Goal: Task Accomplishment & Management: Manage account settings

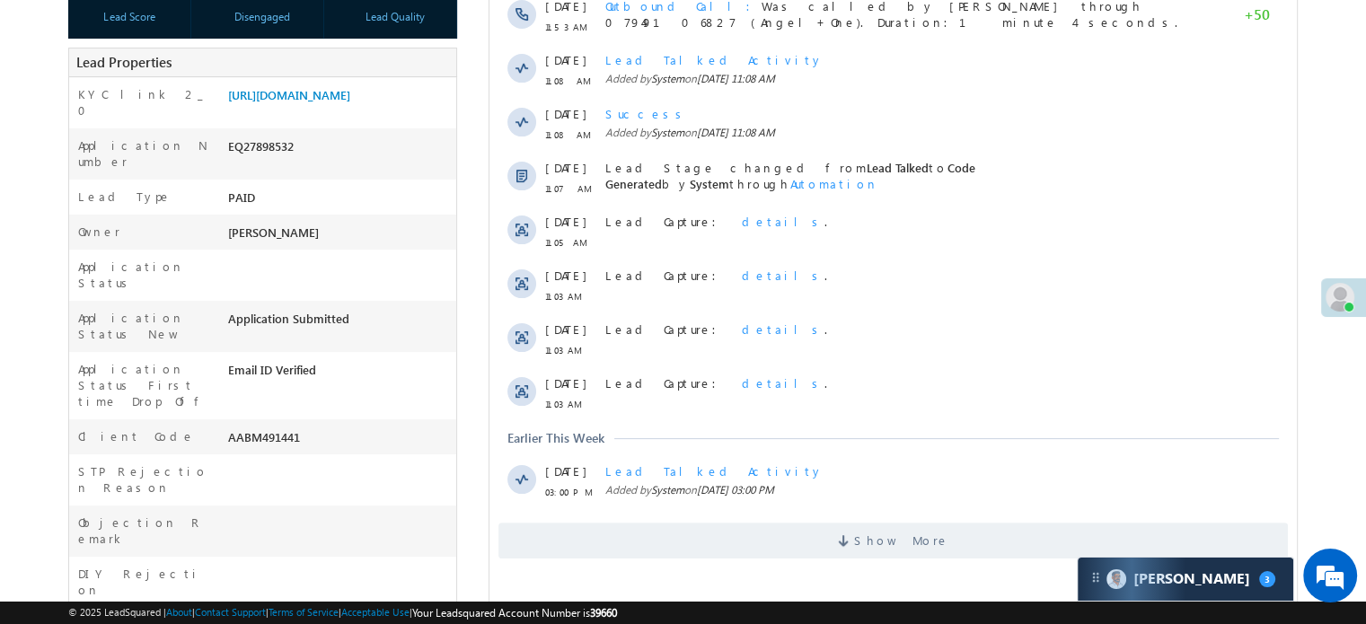
scroll to position [180, 0]
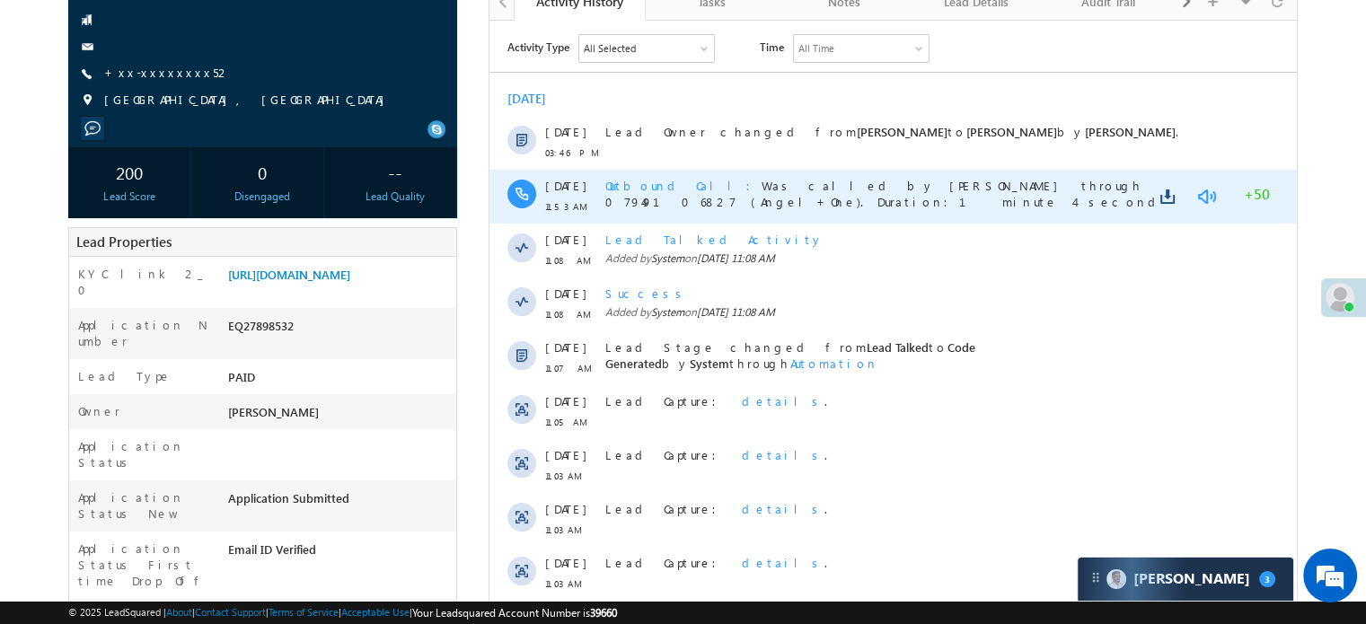
click at [1213, 198] on link at bounding box center [1206, 196] width 22 height 18
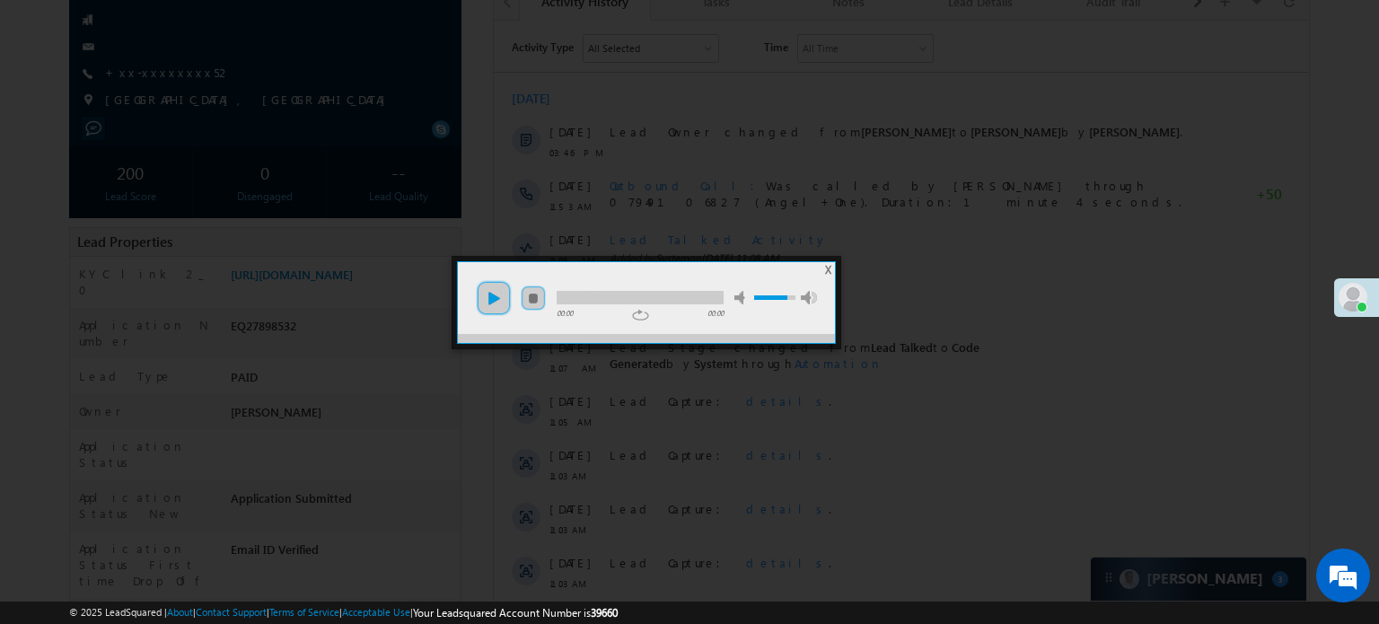
click at [510, 301] on link "play" at bounding box center [494, 298] width 36 height 36
click at [596, 294] on div at bounding box center [640, 297] width 167 height 13
click at [837, 383] on div at bounding box center [689, 312] width 1379 height 624
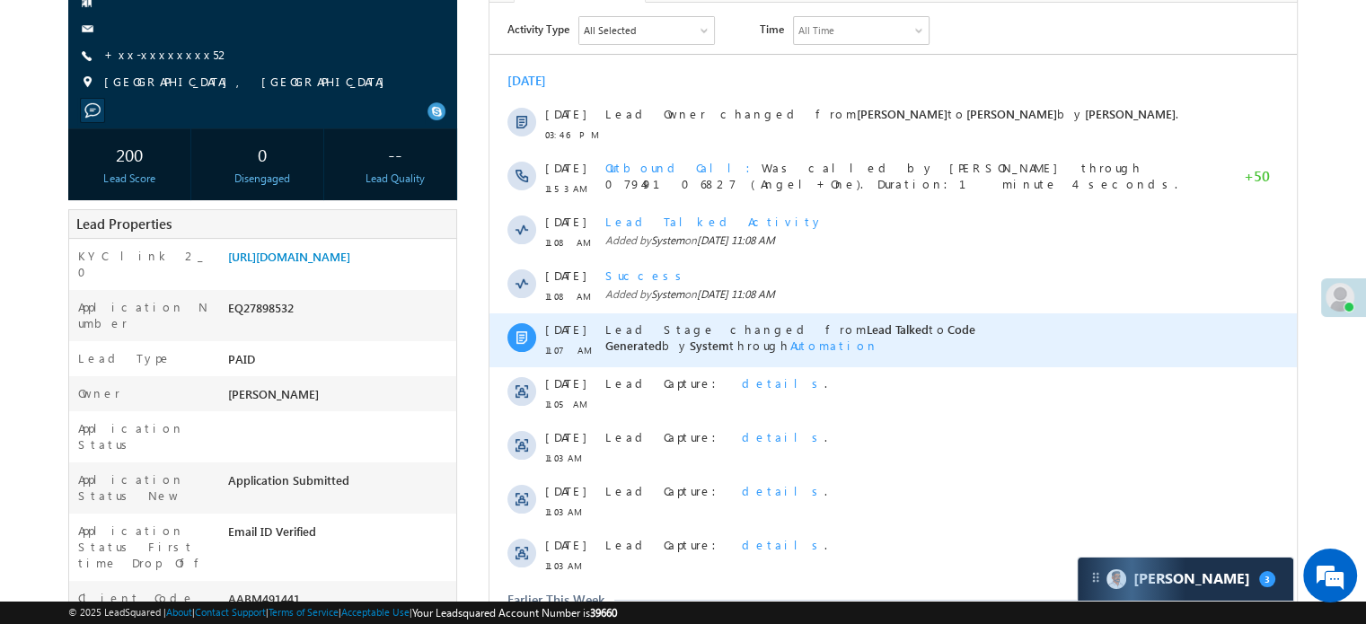
scroll to position [0, 0]
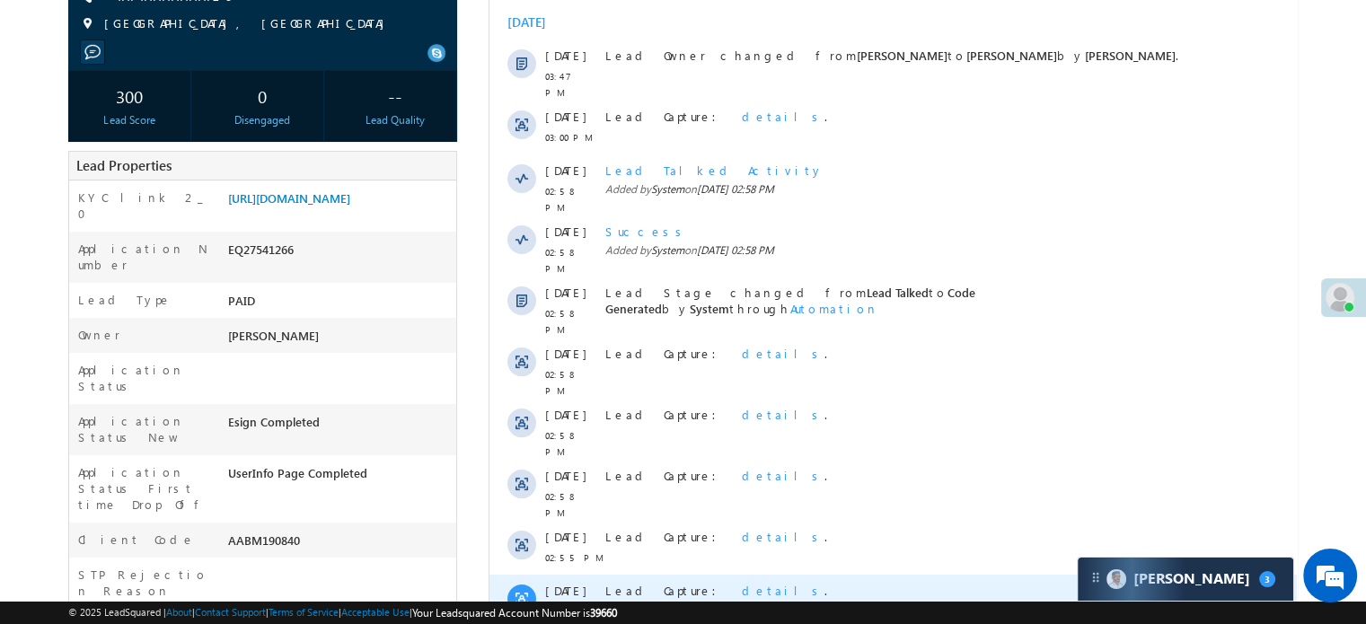
scroll to position [449, 0]
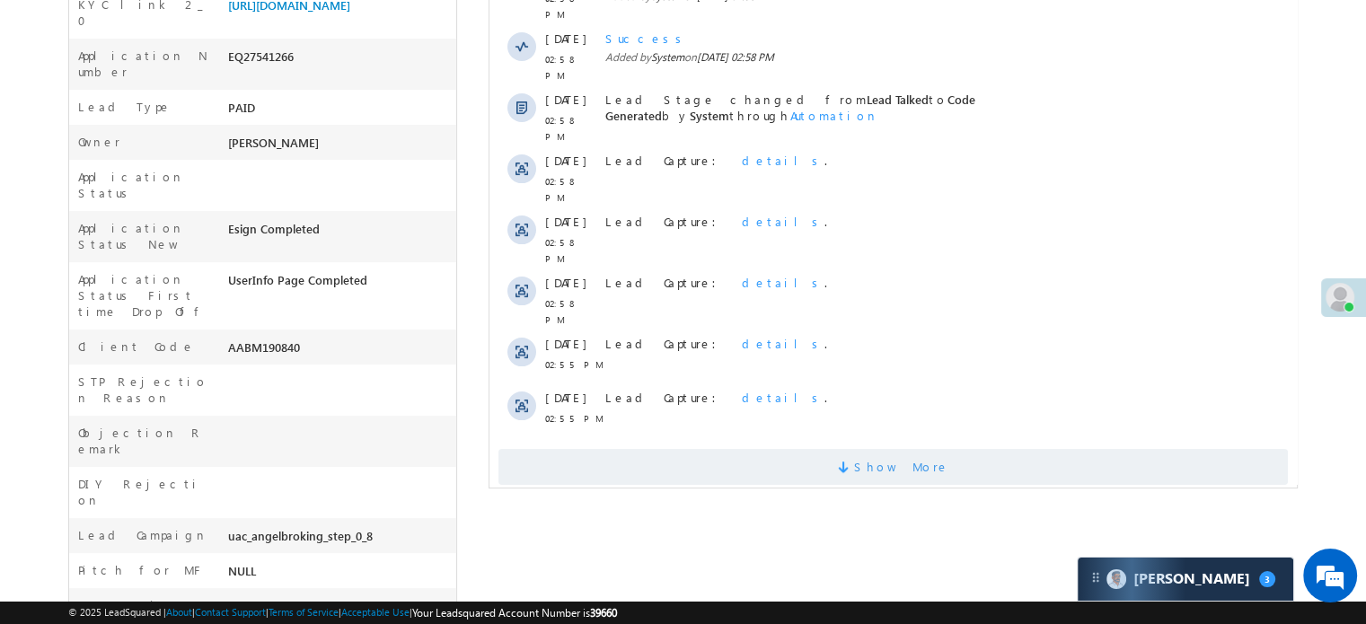
click at [648, 449] on span "Show More" at bounding box center [892, 467] width 789 height 36
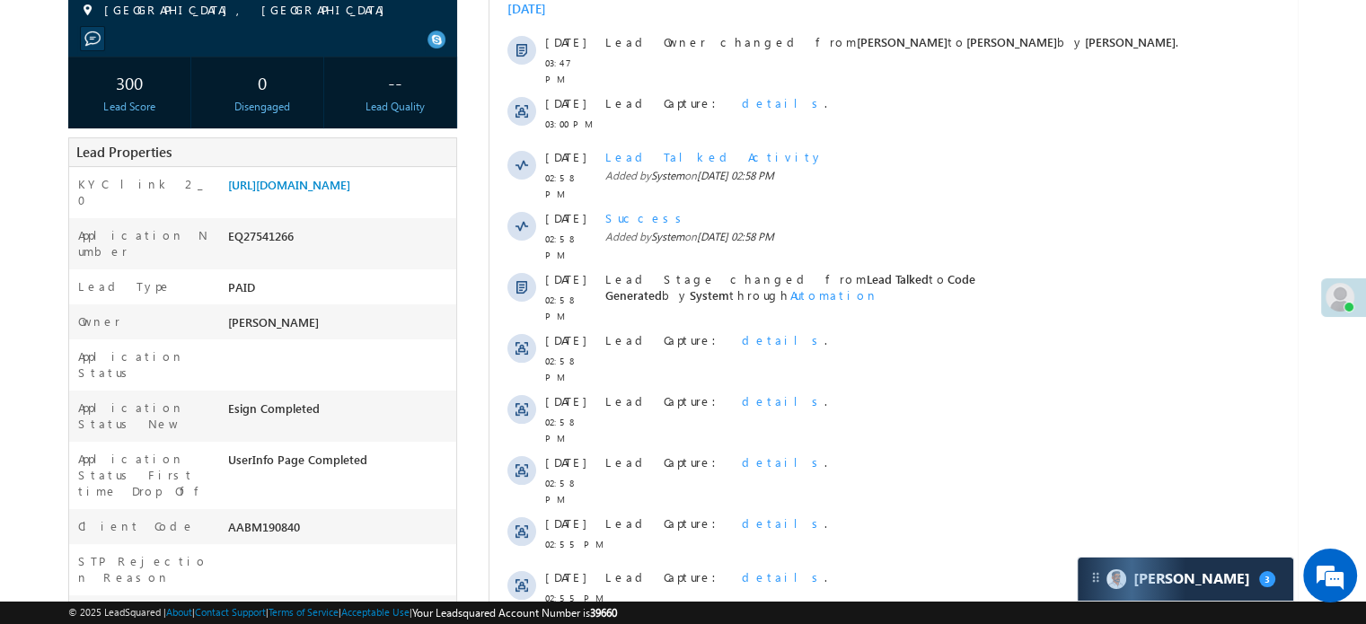
scroll to position [0, 0]
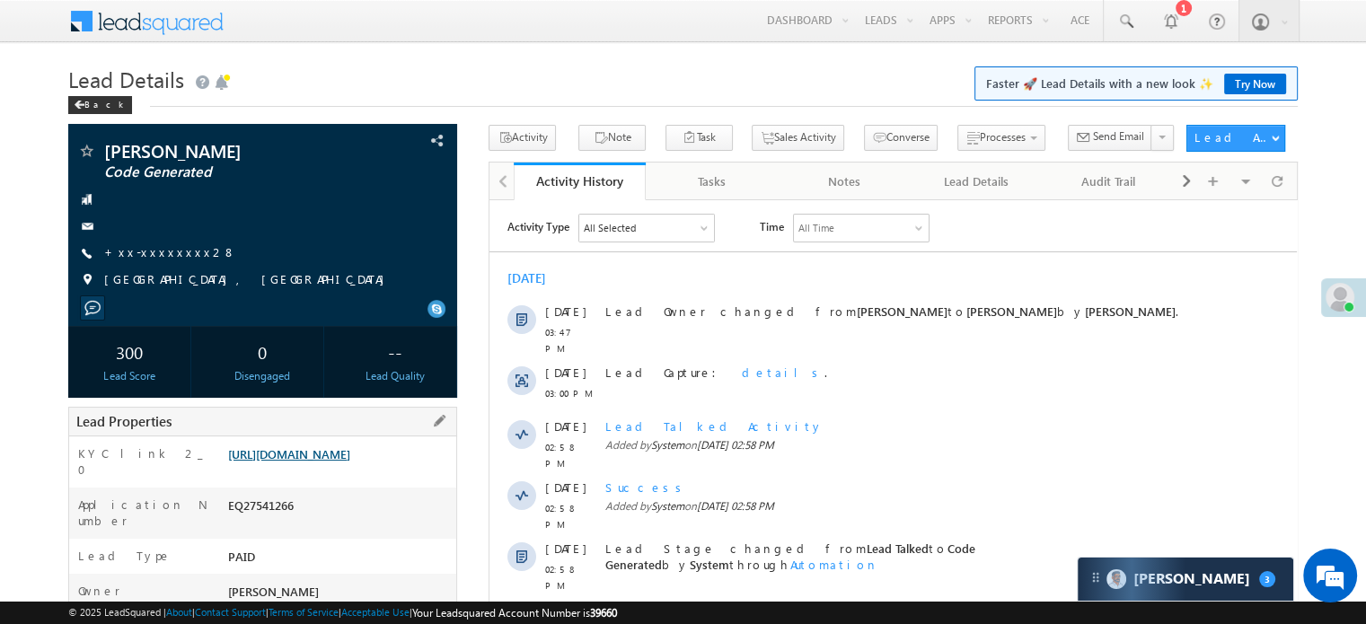
click at [242, 461] on link "https://angelbroking1-pk3em7sa.customui-test.leadsquared.com?leadId=63e188b2-db…" at bounding box center [289, 453] width 122 height 15
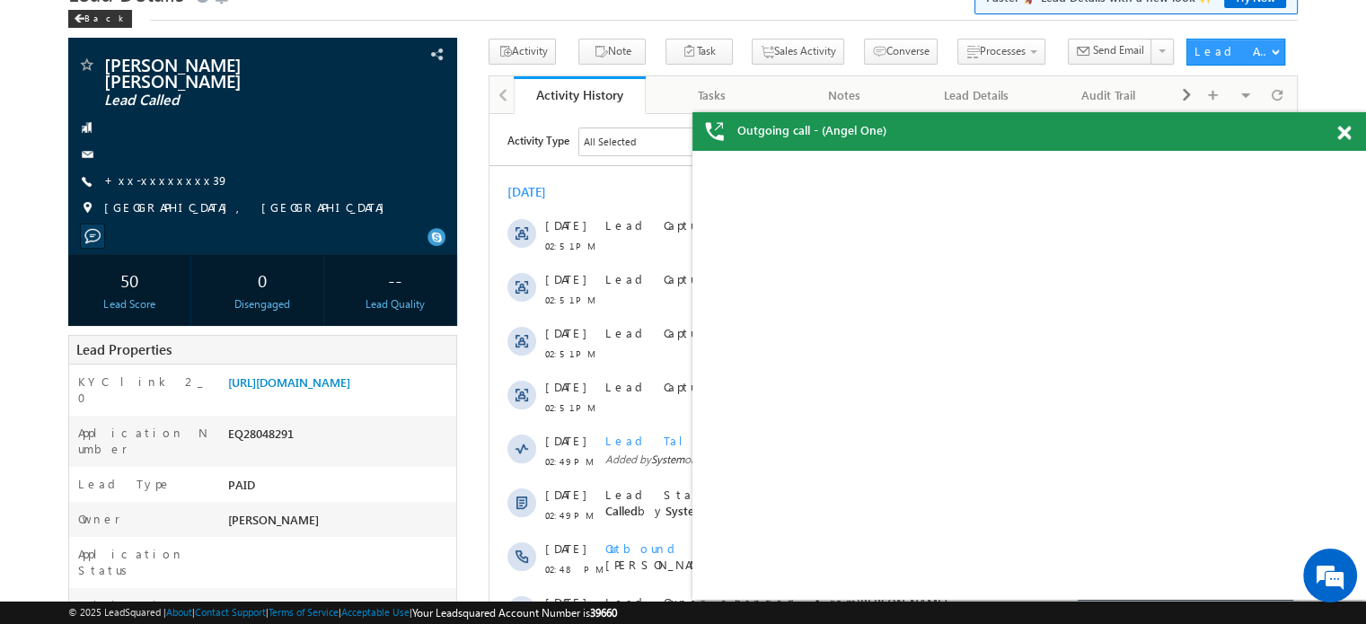
scroll to position [86, 0]
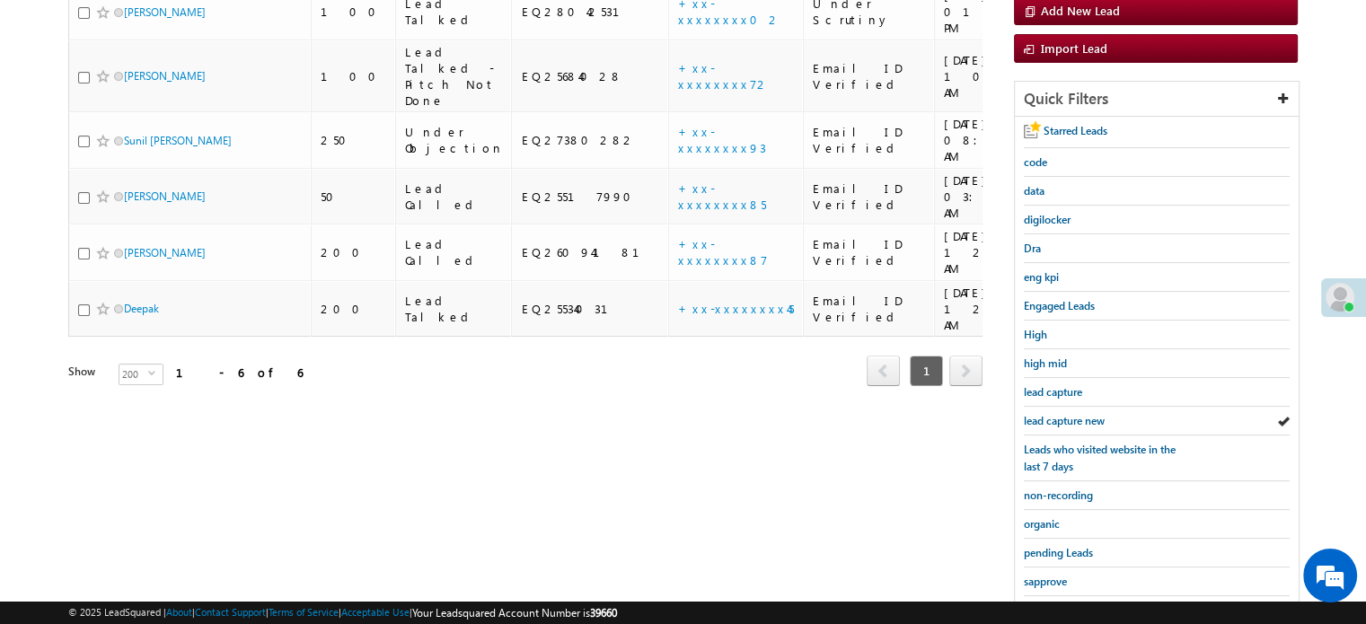
scroll to position [385, 0]
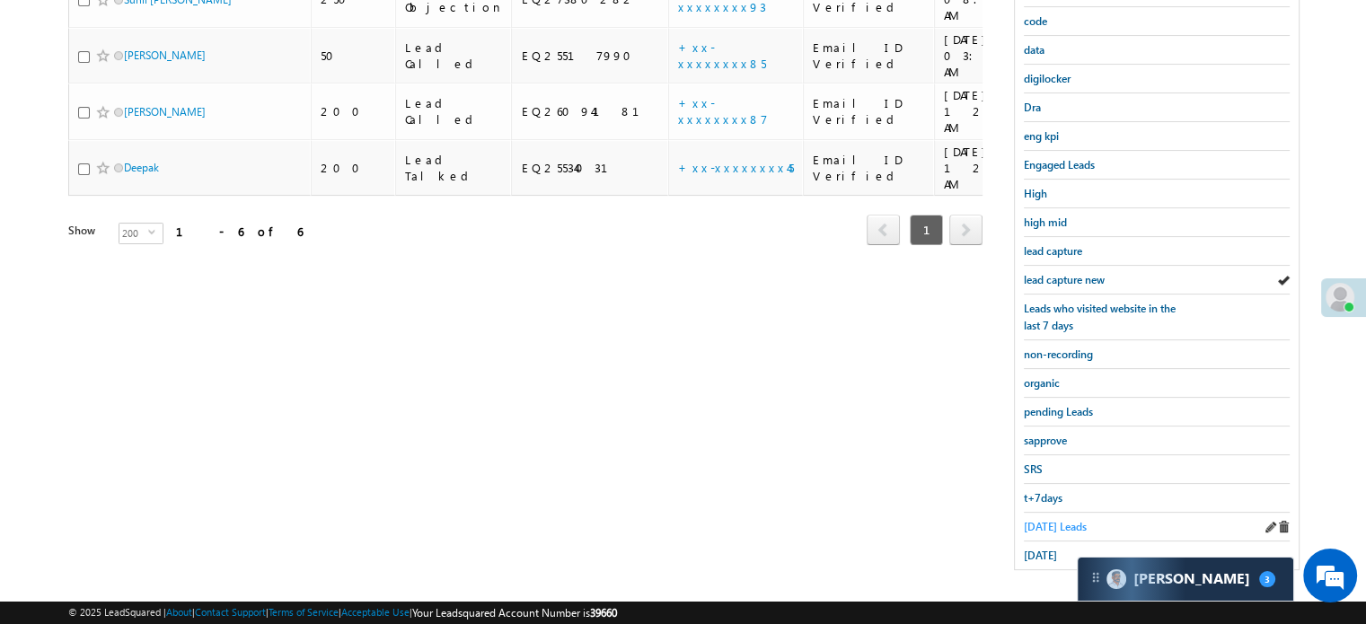
click at [1058, 523] on span "Today's Leads" at bounding box center [1055, 526] width 63 height 13
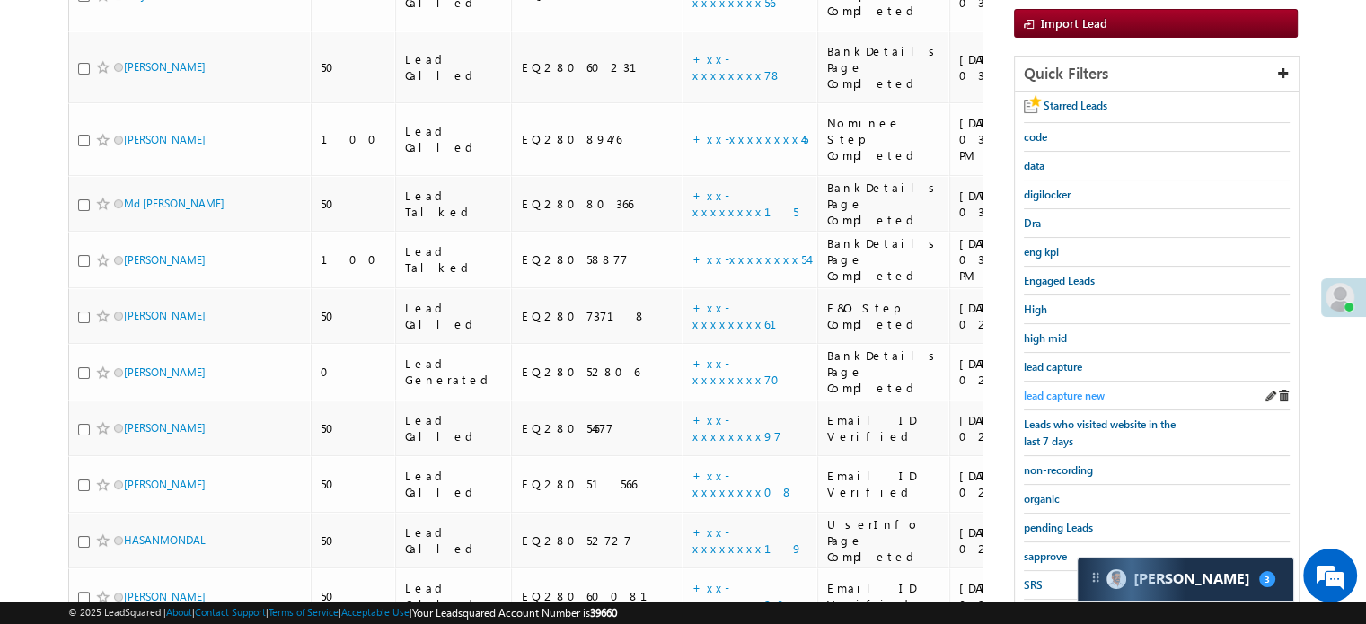
scroll to position [0, 0]
click at [1075, 389] on span "lead capture new" at bounding box center [1064, 395] width 81 height 13
